Goal: Transaction & Acquisition: Subscribe to service/newsletter

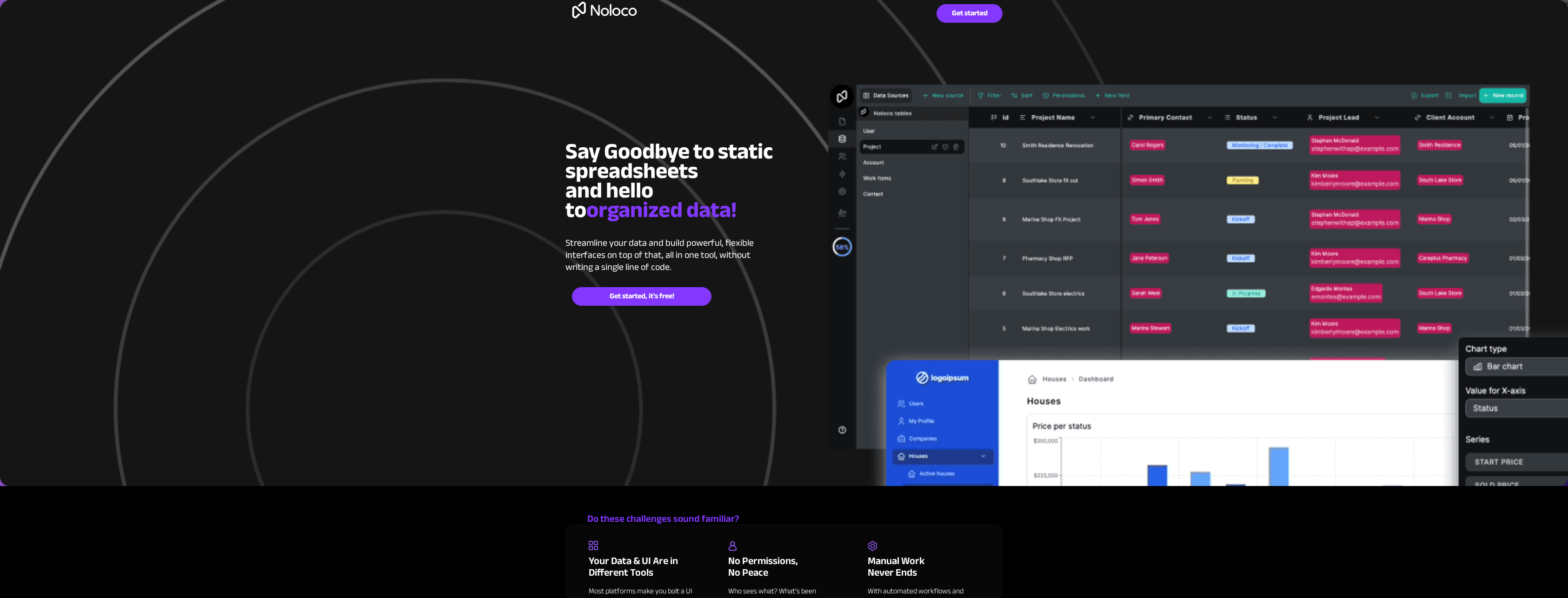
click at [607, 13] on img at bounding box center [604, 10] width 78 height 30
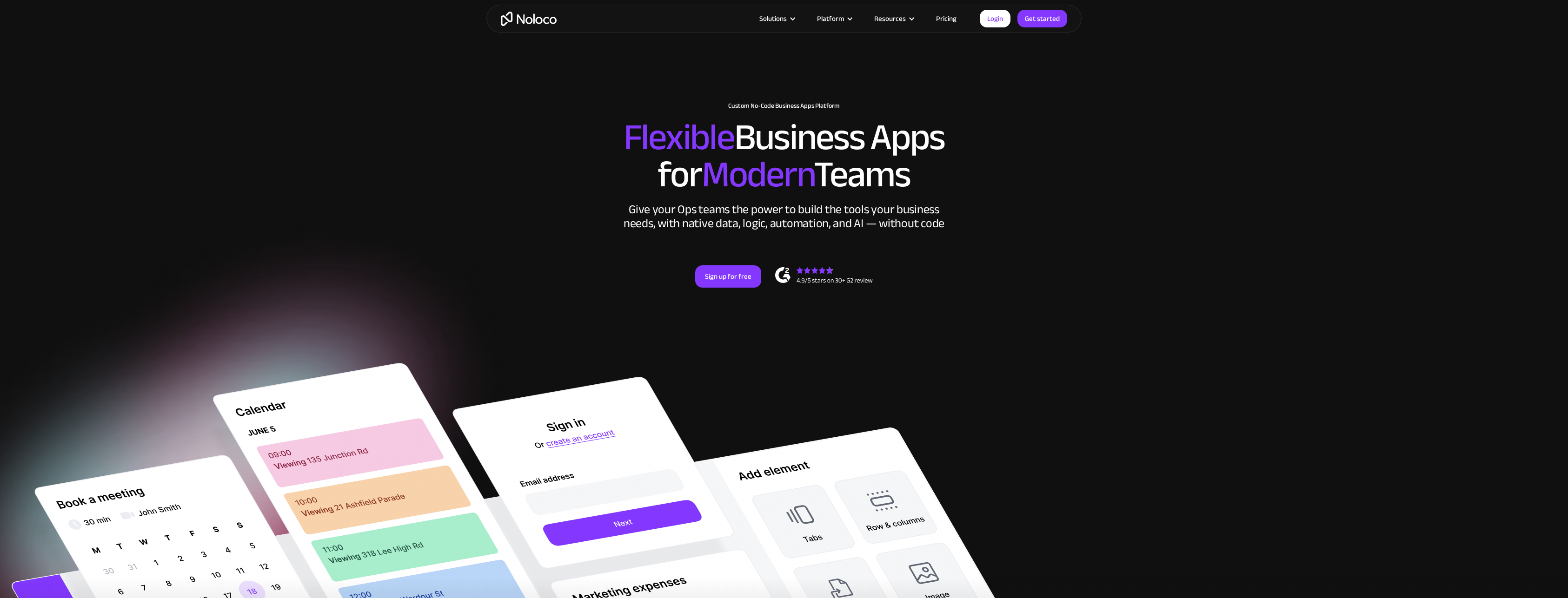
scroll to position [237, 0]
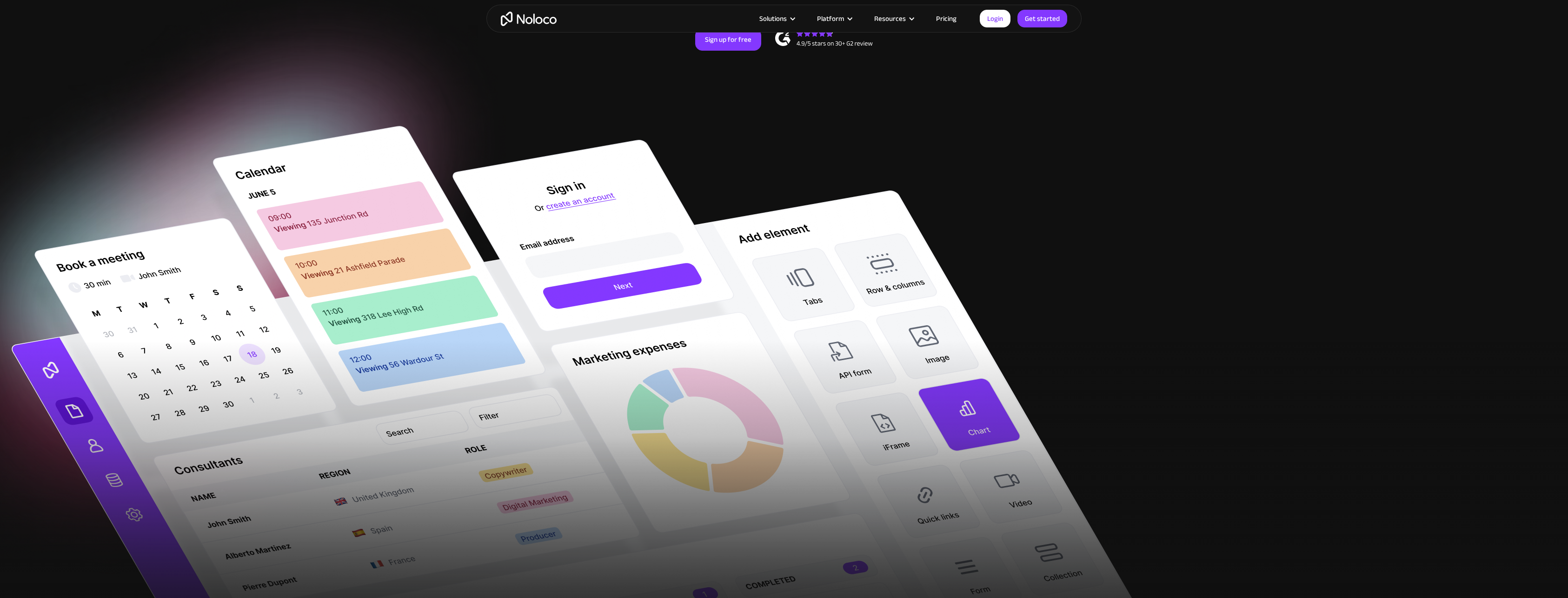
click at [951, 19] on link "Pricing" at bounding box center [947, 19] width 44 height 12
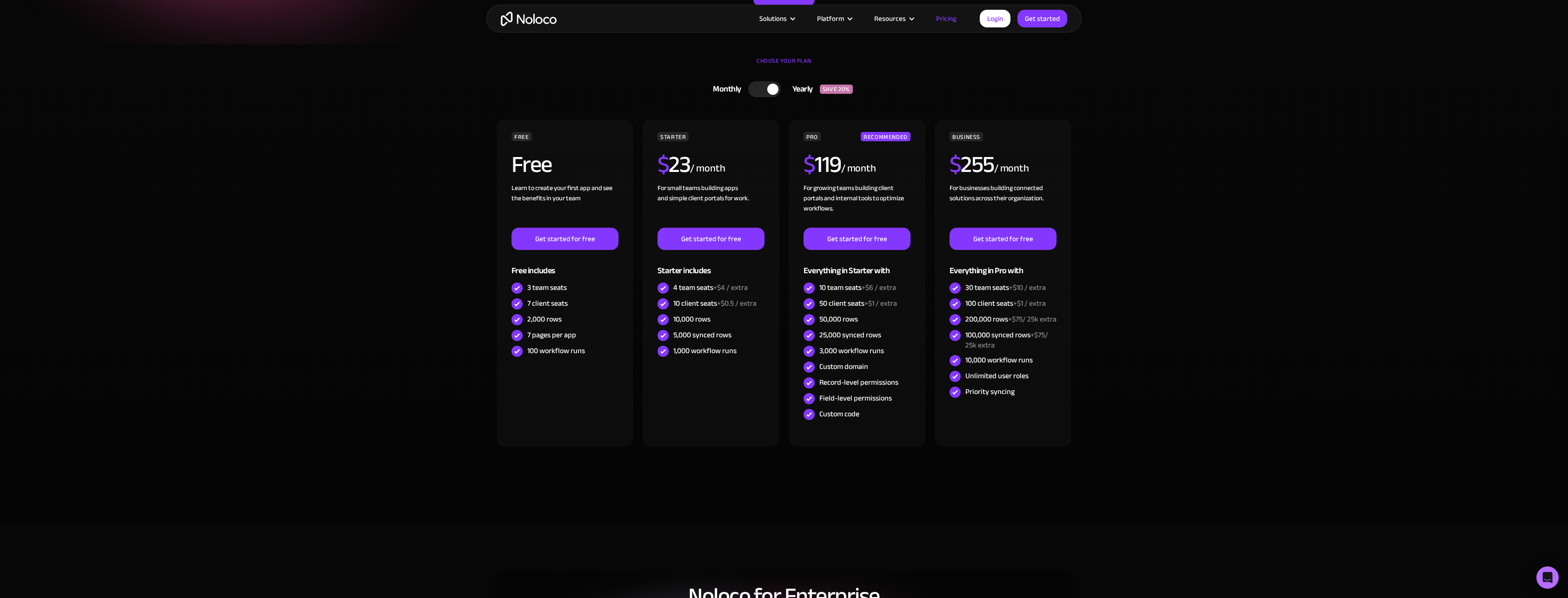
scroll to position [237, 0]
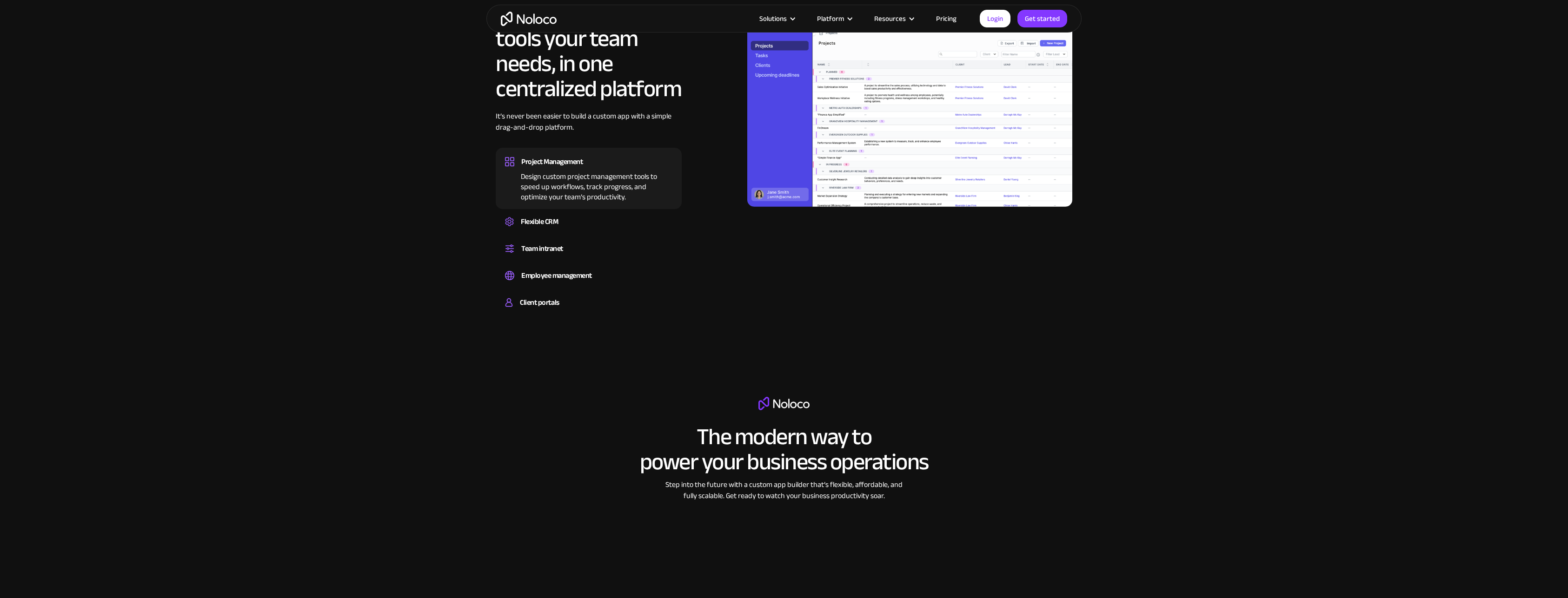
scroll to position [1185, 0]
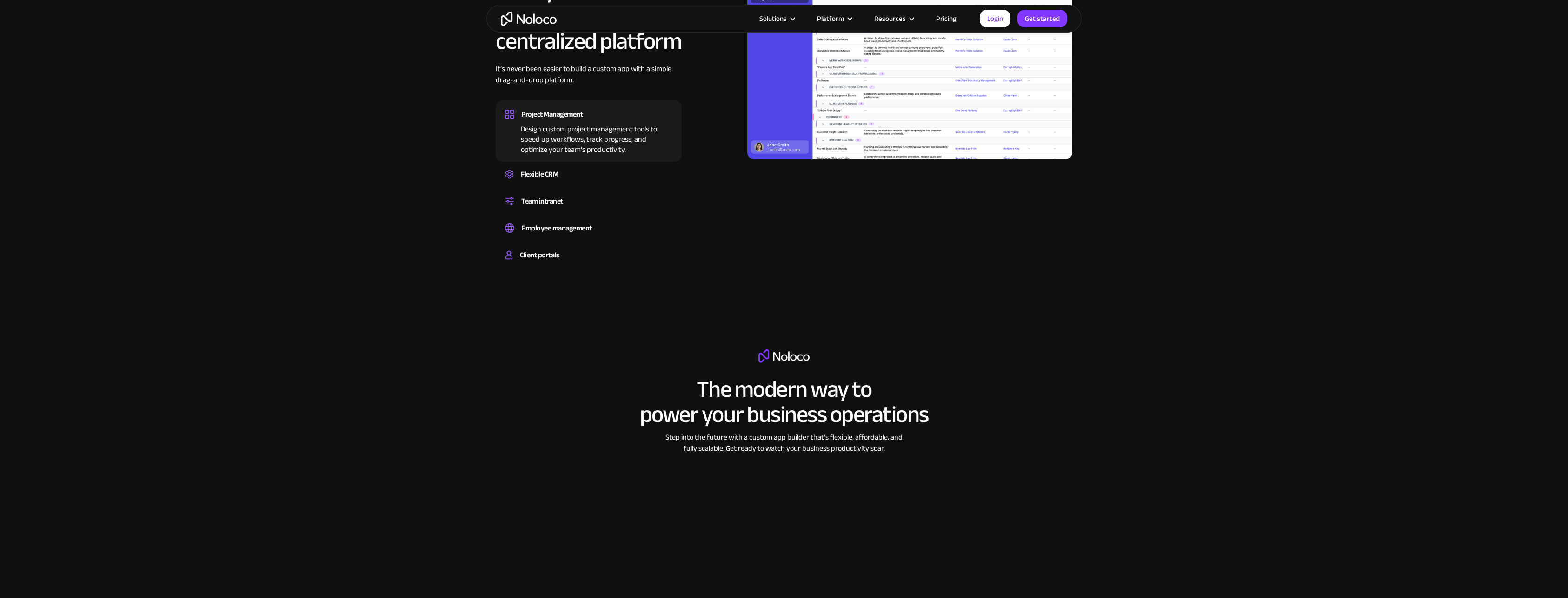
click at [1314, 204] on section "All the business tools your team needs, in one centralized platform It’s never …" at bounding box center [784, 100] width 1568 height 387
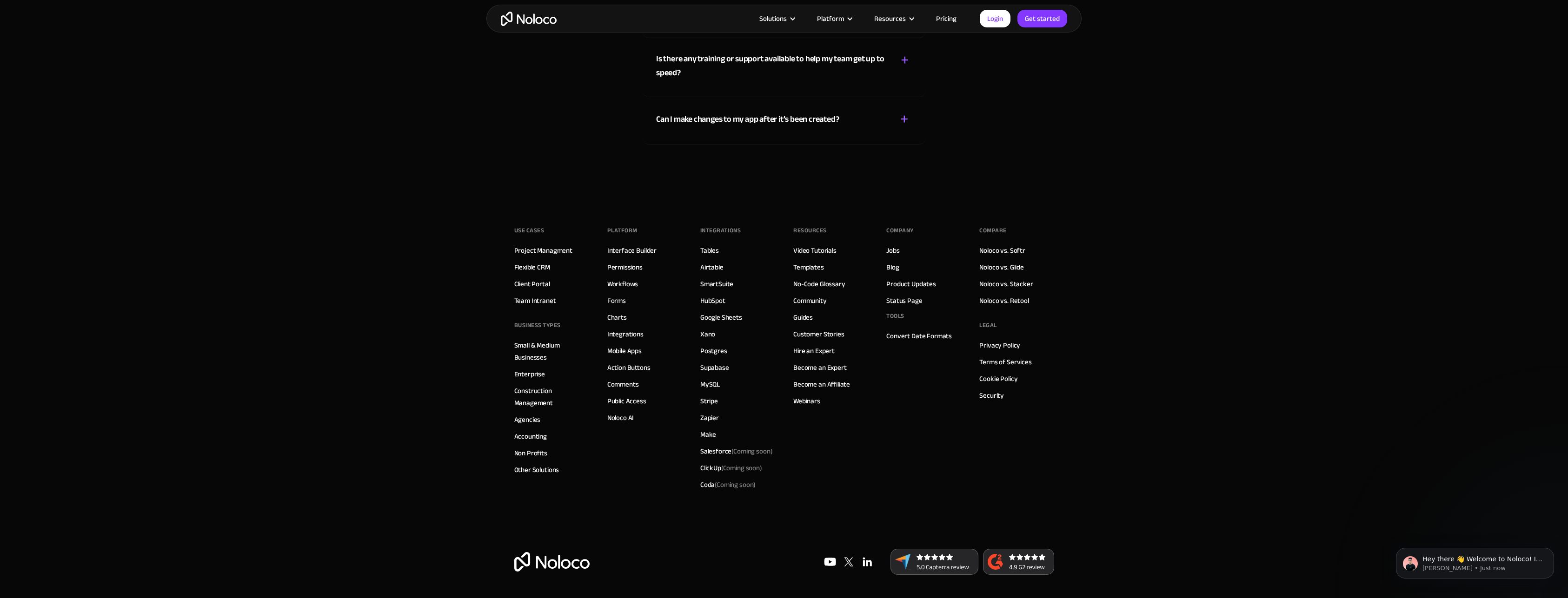
scroll to position [0, 0]
